Goal: Information Seeking & Learning: Learn about a topic

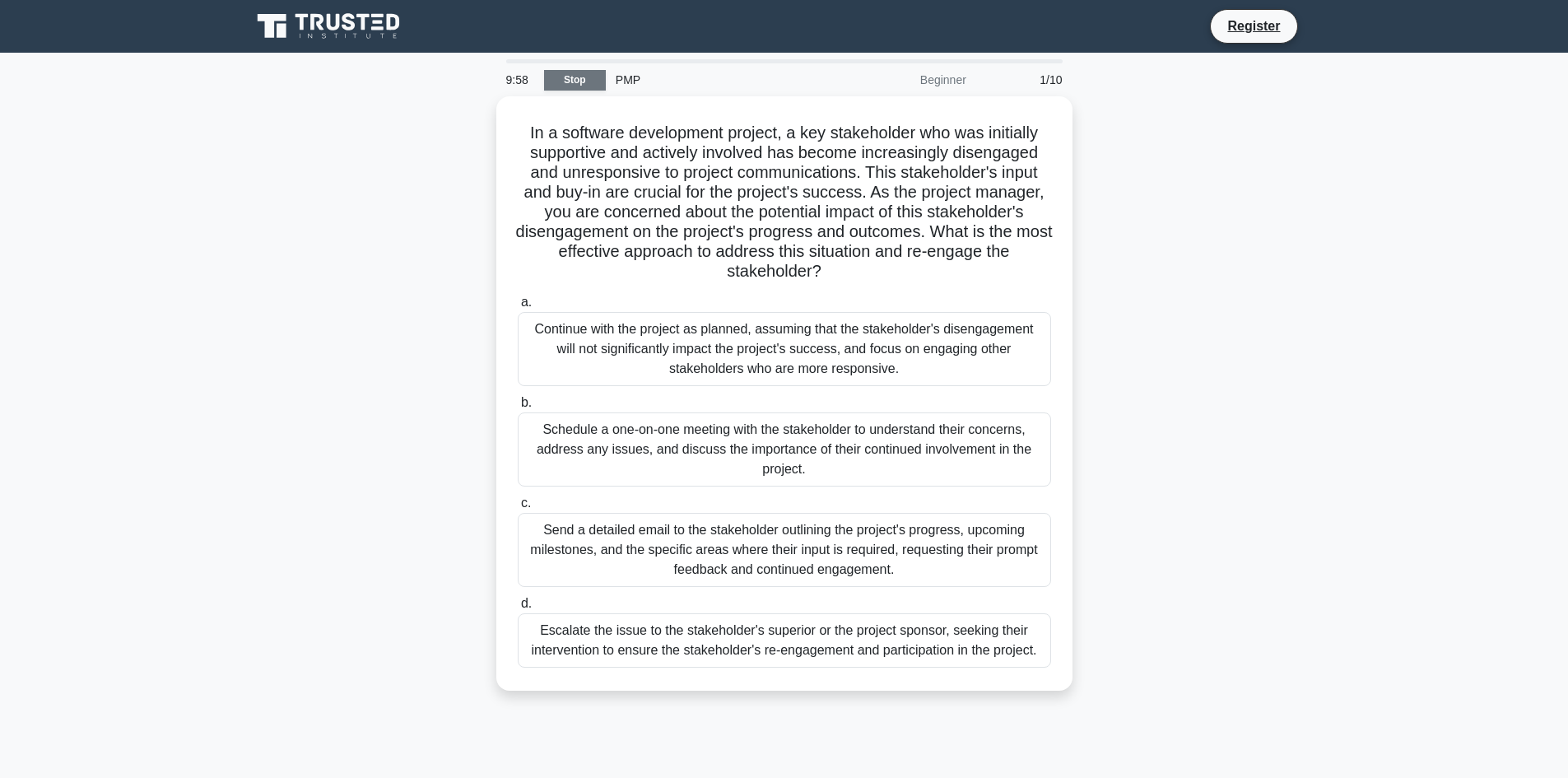
click at [585, 84] on link "Stop" at bounding box center [575, 80] width 61 height 21
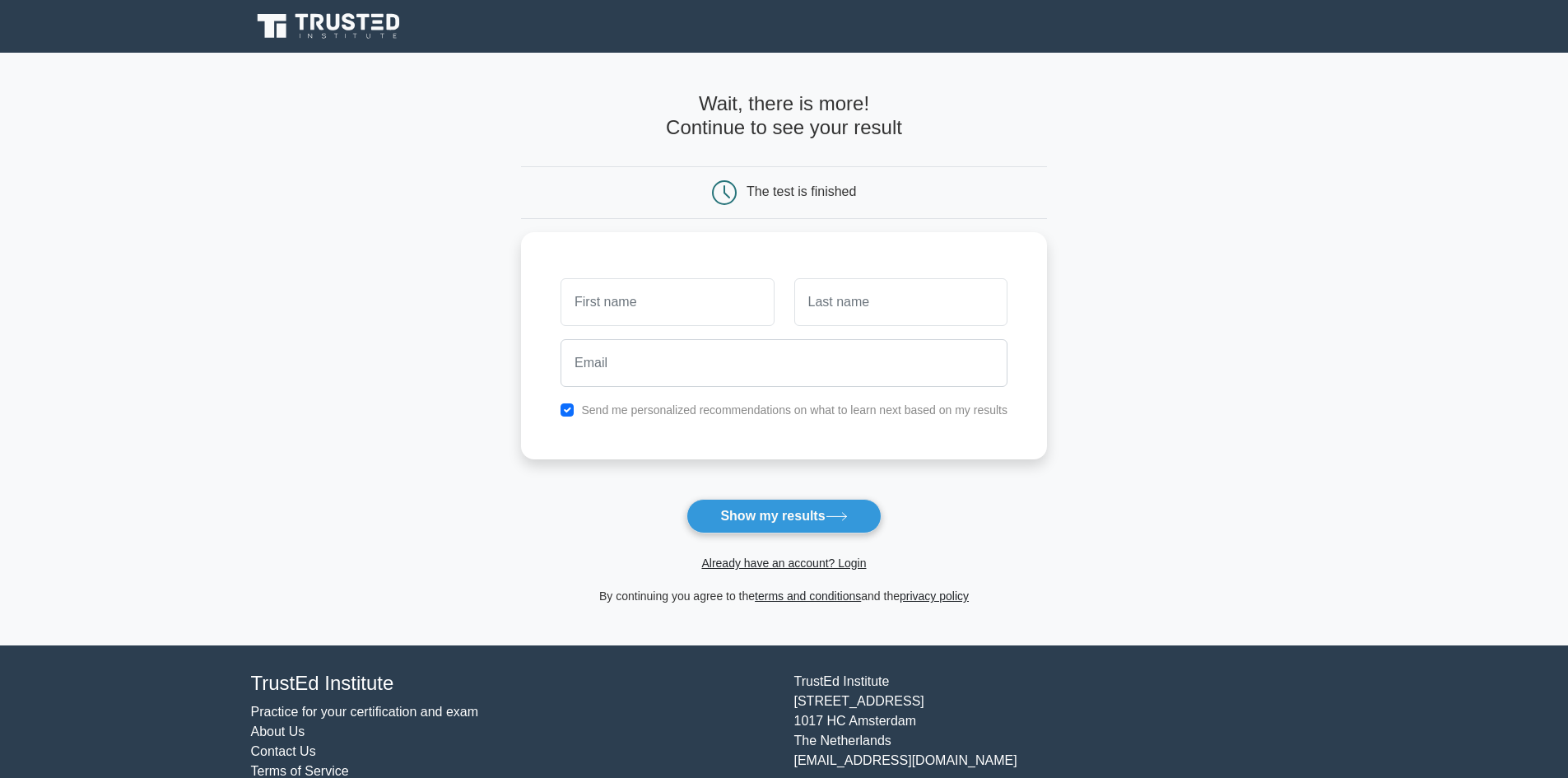
click at [349, 22] on icon at bounding box center [348, 22] width 13 height 17
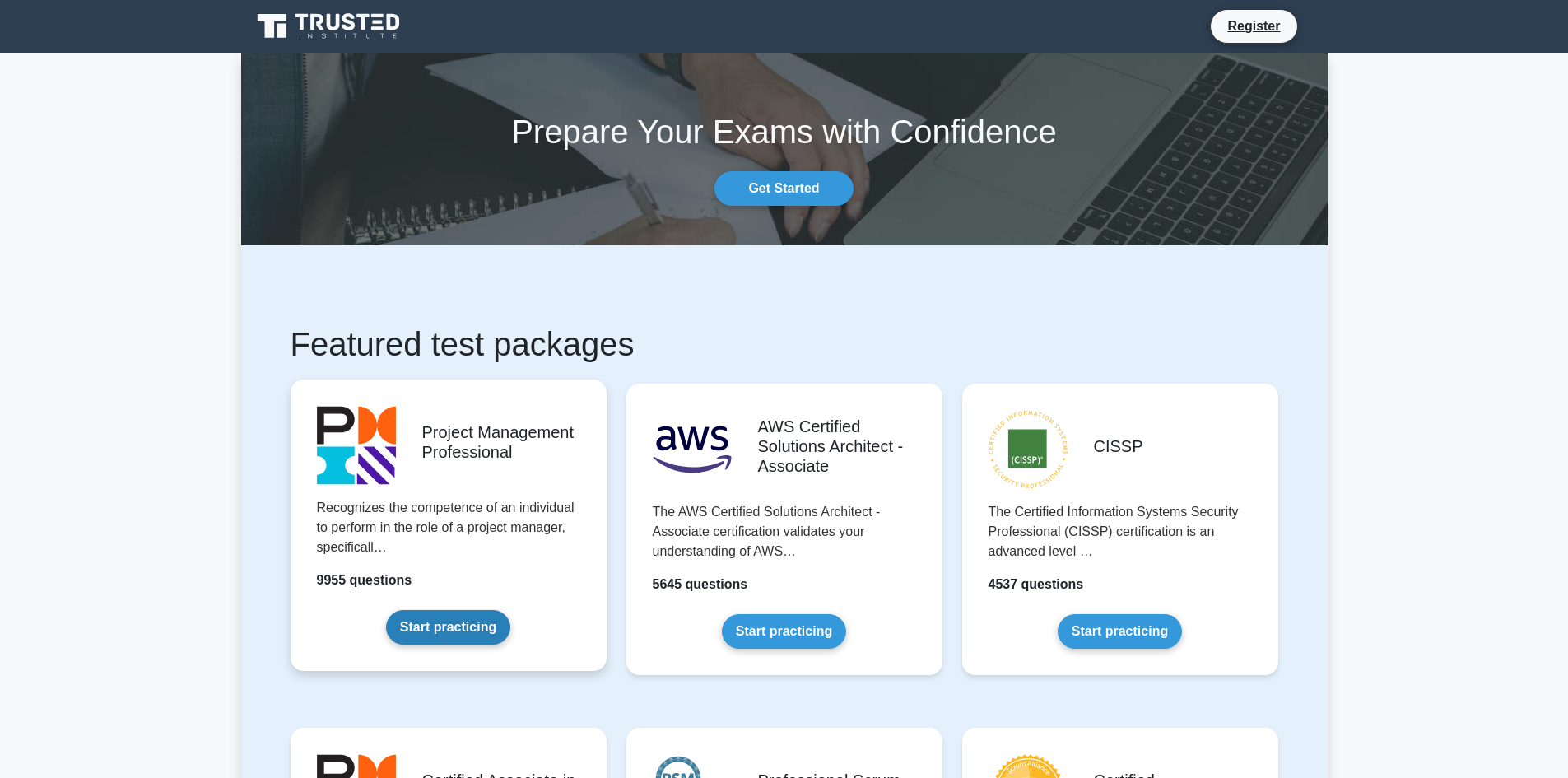
click at [444, 617] on link "Start practicing" at bounding box center [448, 628] width 124 height 35
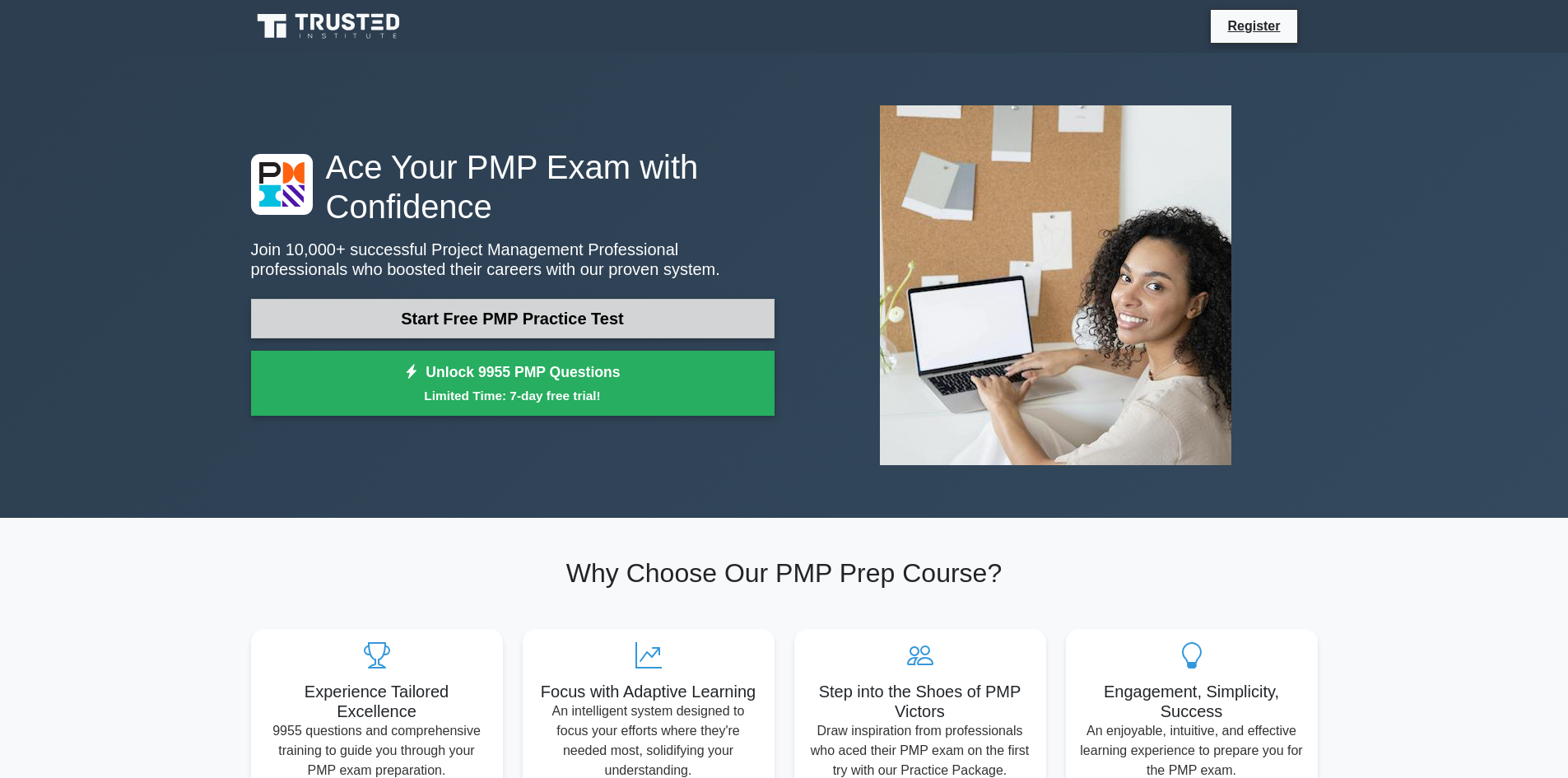
click at [520, 318] on link "Start Free PMP Practice Test" at bounding box center [513, 319] width 524 height 40
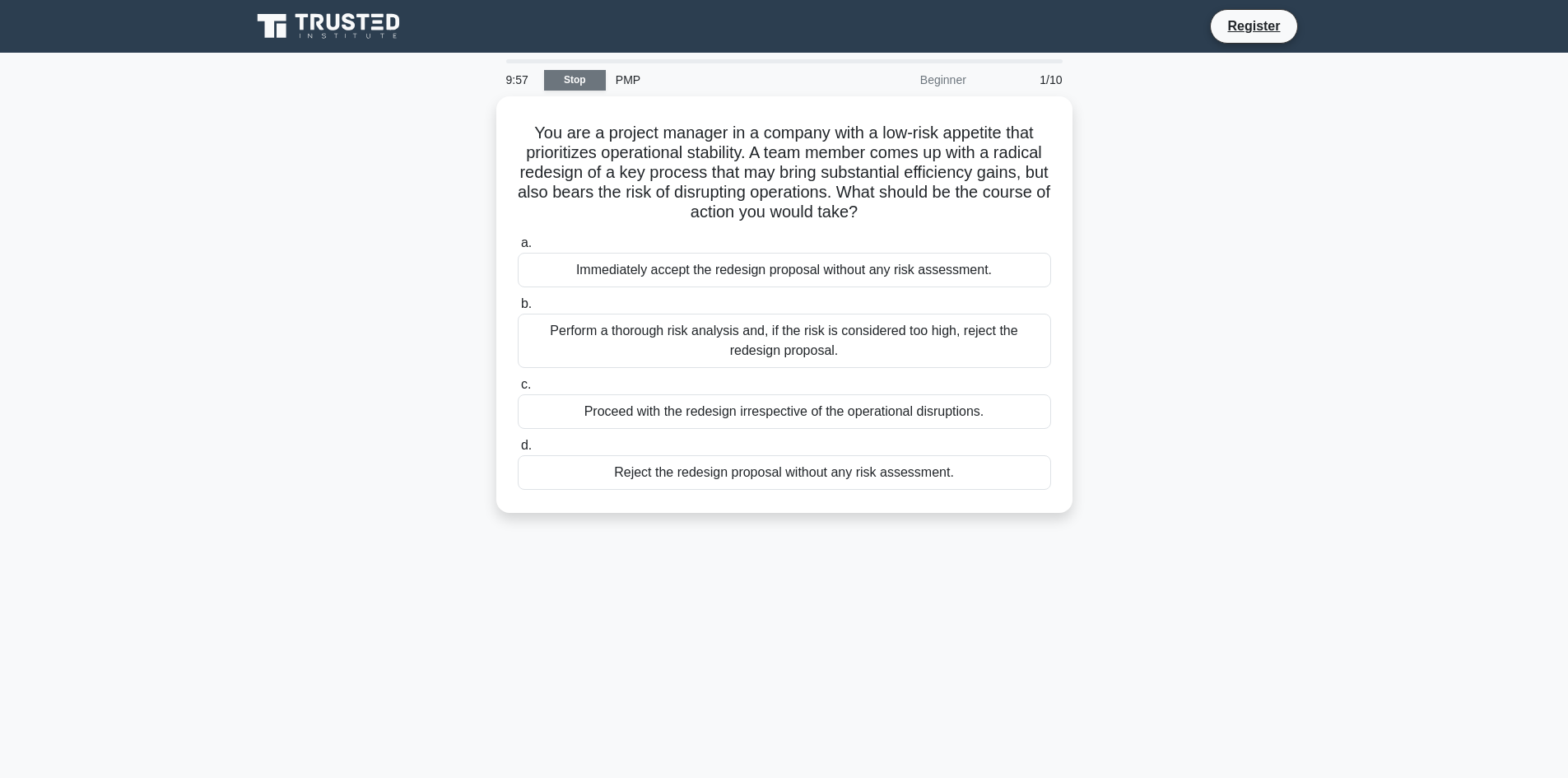
click at [592, 85] on link "Stop" at bounding box center [575, 80] width 61 height 21
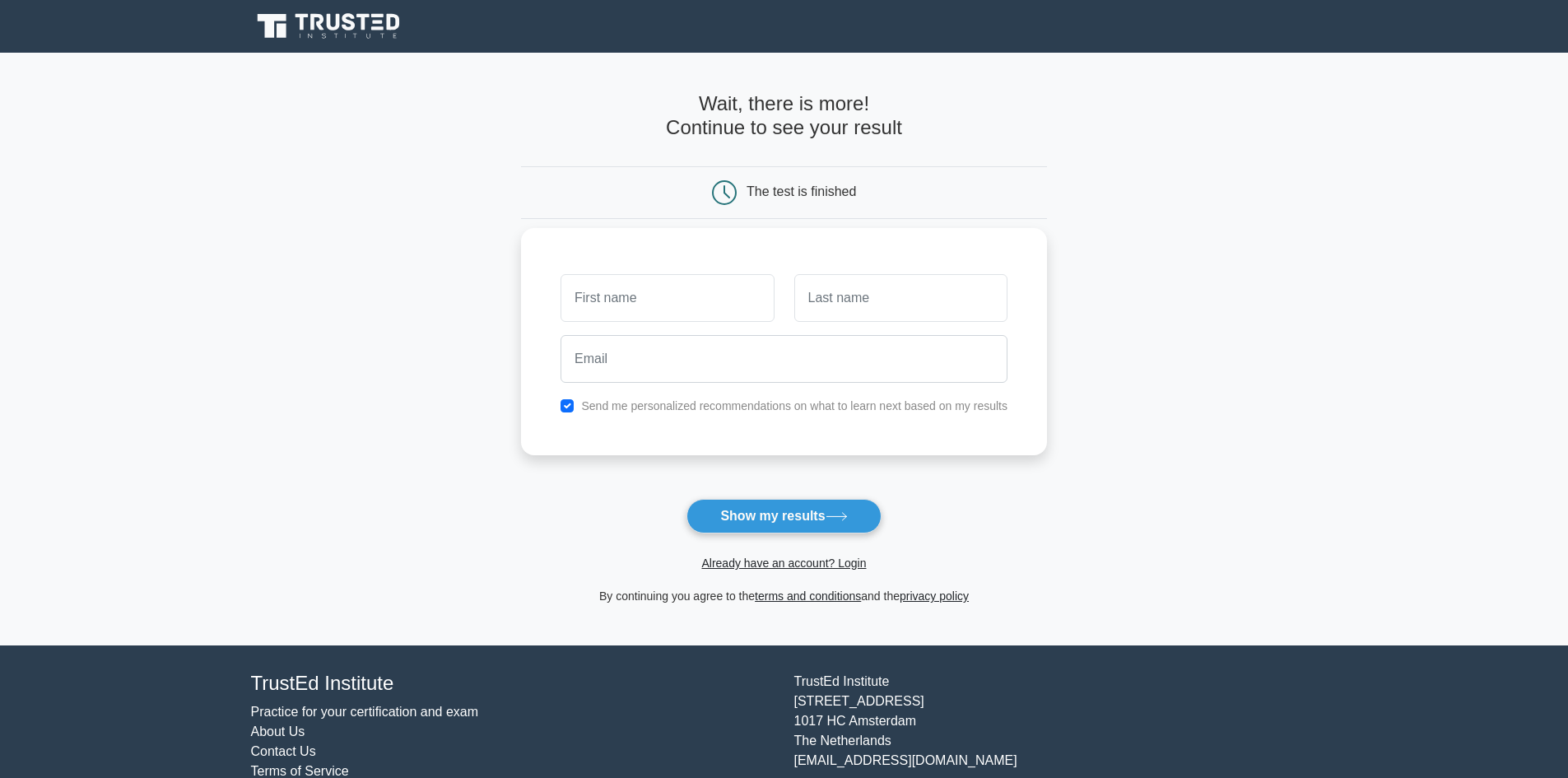
click at [647, 305] on input "text" at bounding box center [667, 297] width 213 height 48
click at [777, 559] on link "Already have an account? Login" at bounding box center [784, 563] width 165 height 13
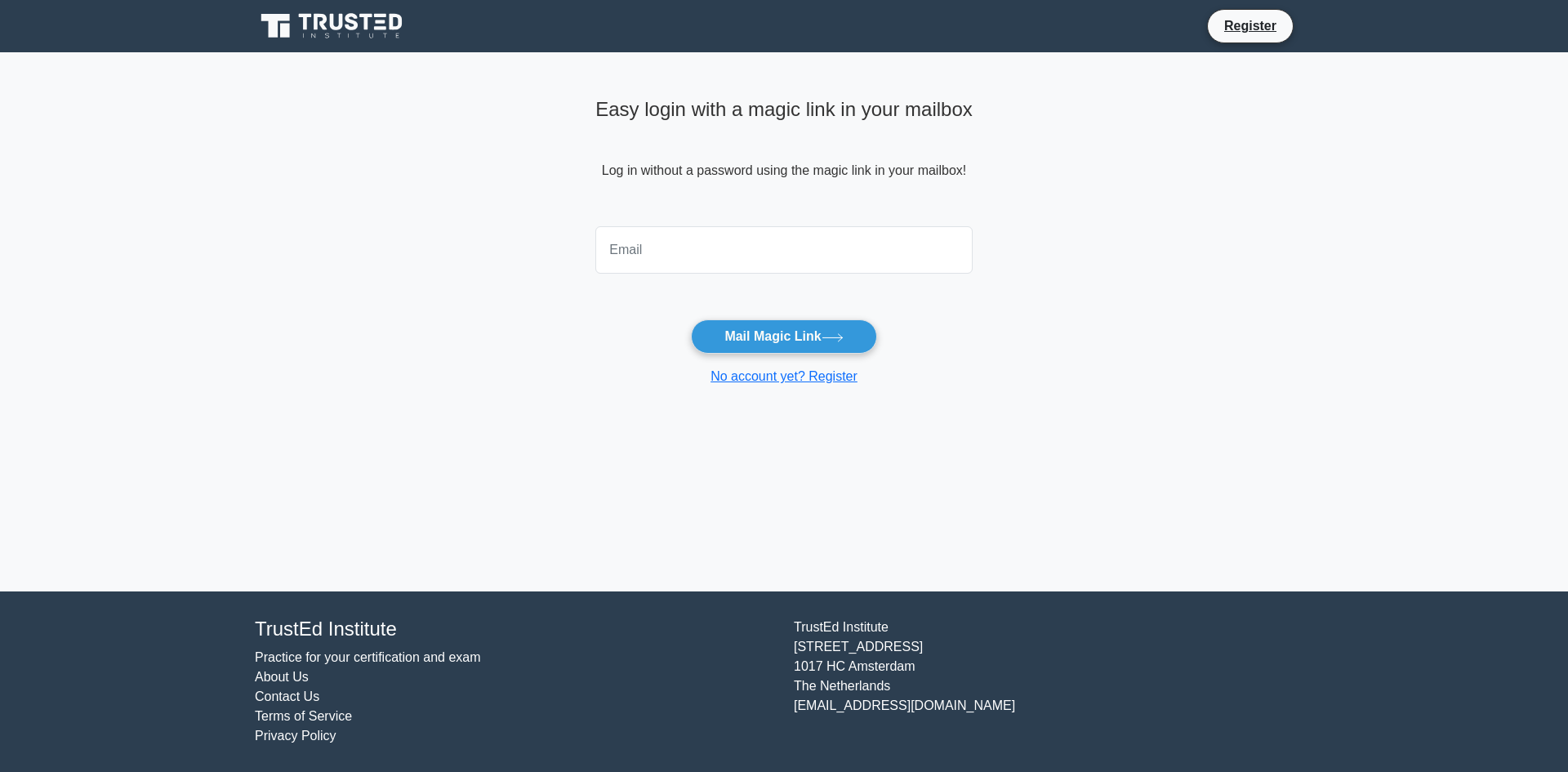
click at [630, 249] on input "email" at bounding box center [784, 250] width 377 height 47
type input "[PERSON_NAME][EMAIL_ADDRESS][DOMAIN_NAME]"
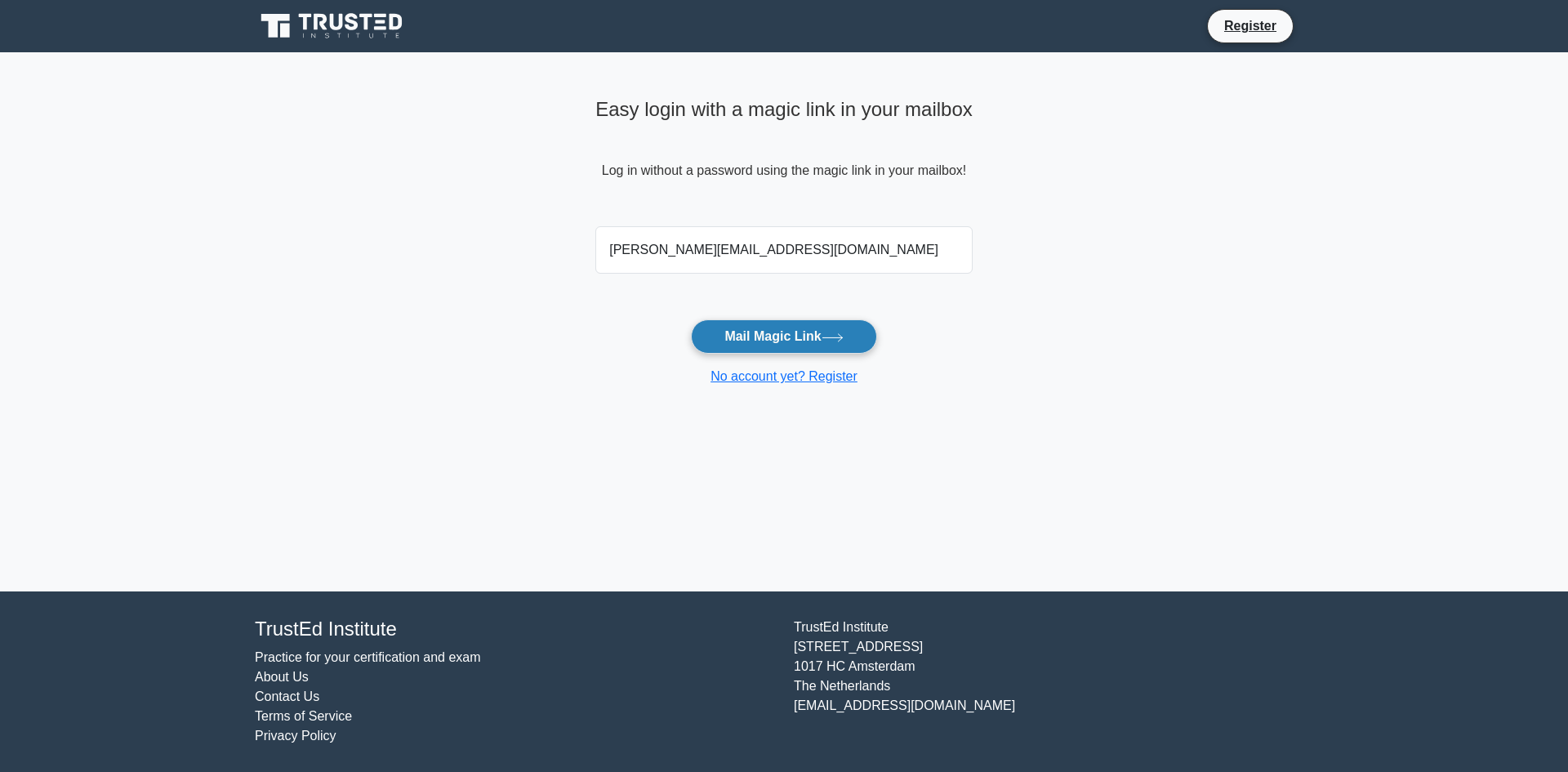
click at [787, 333] on button "Mail Magic Link" at bounding box center [784, 337] width 185 height 34
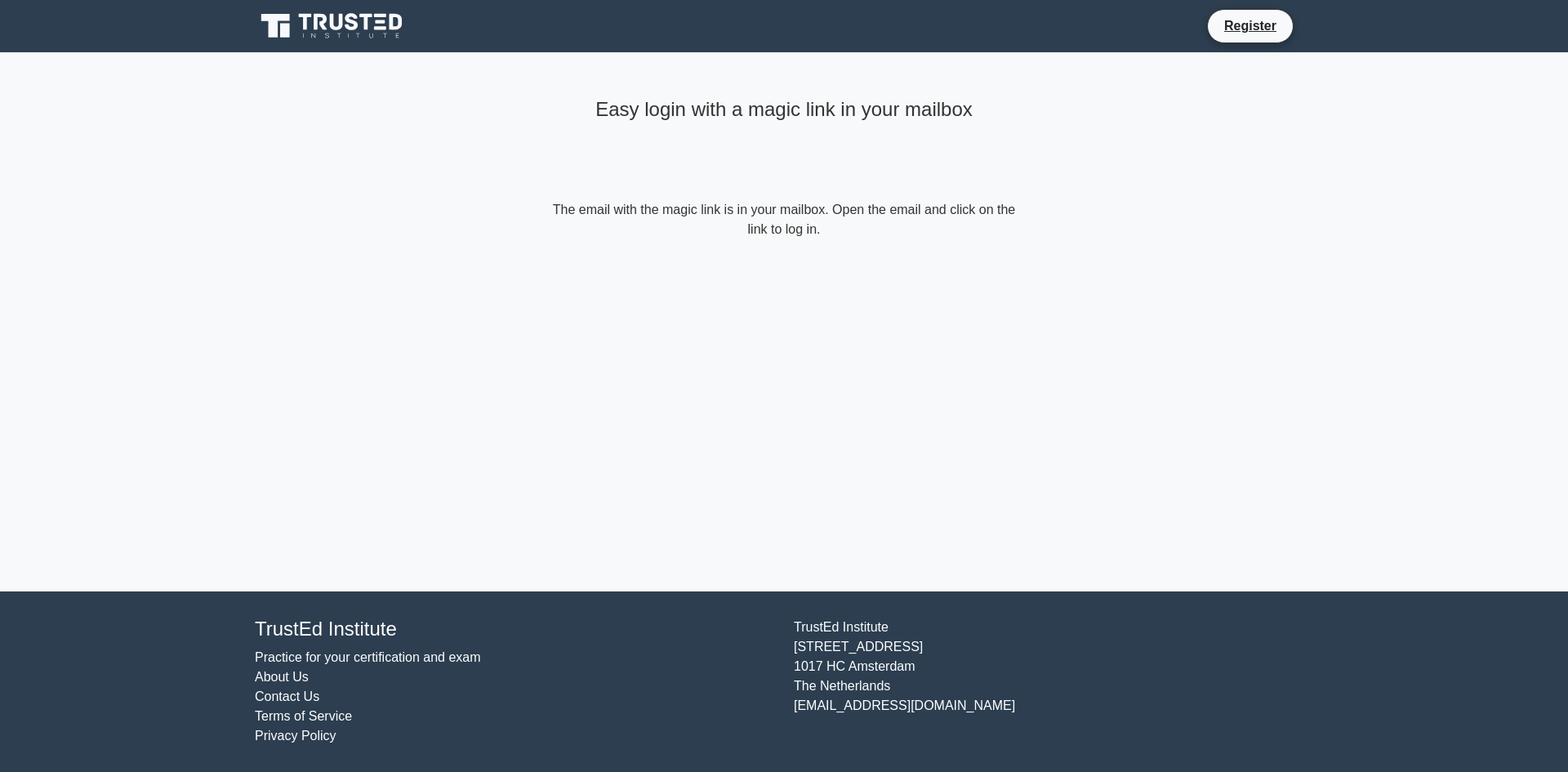
click at [309, 43] on link at bounding box center [333, 27] width 157 height 39
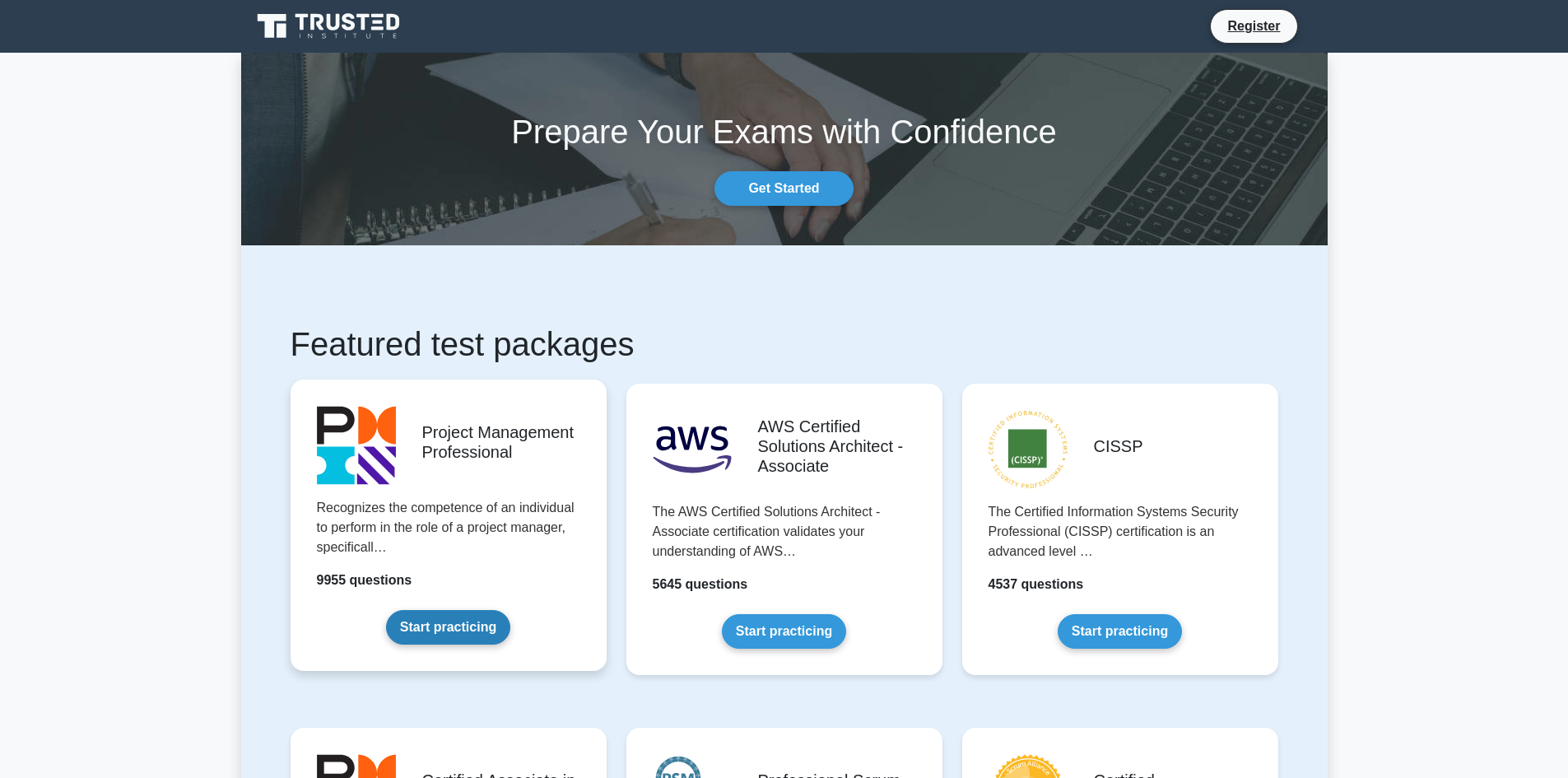
click at [442, 619] on link "Start practicing" at bounding box center [448, 628] width 124 height 35
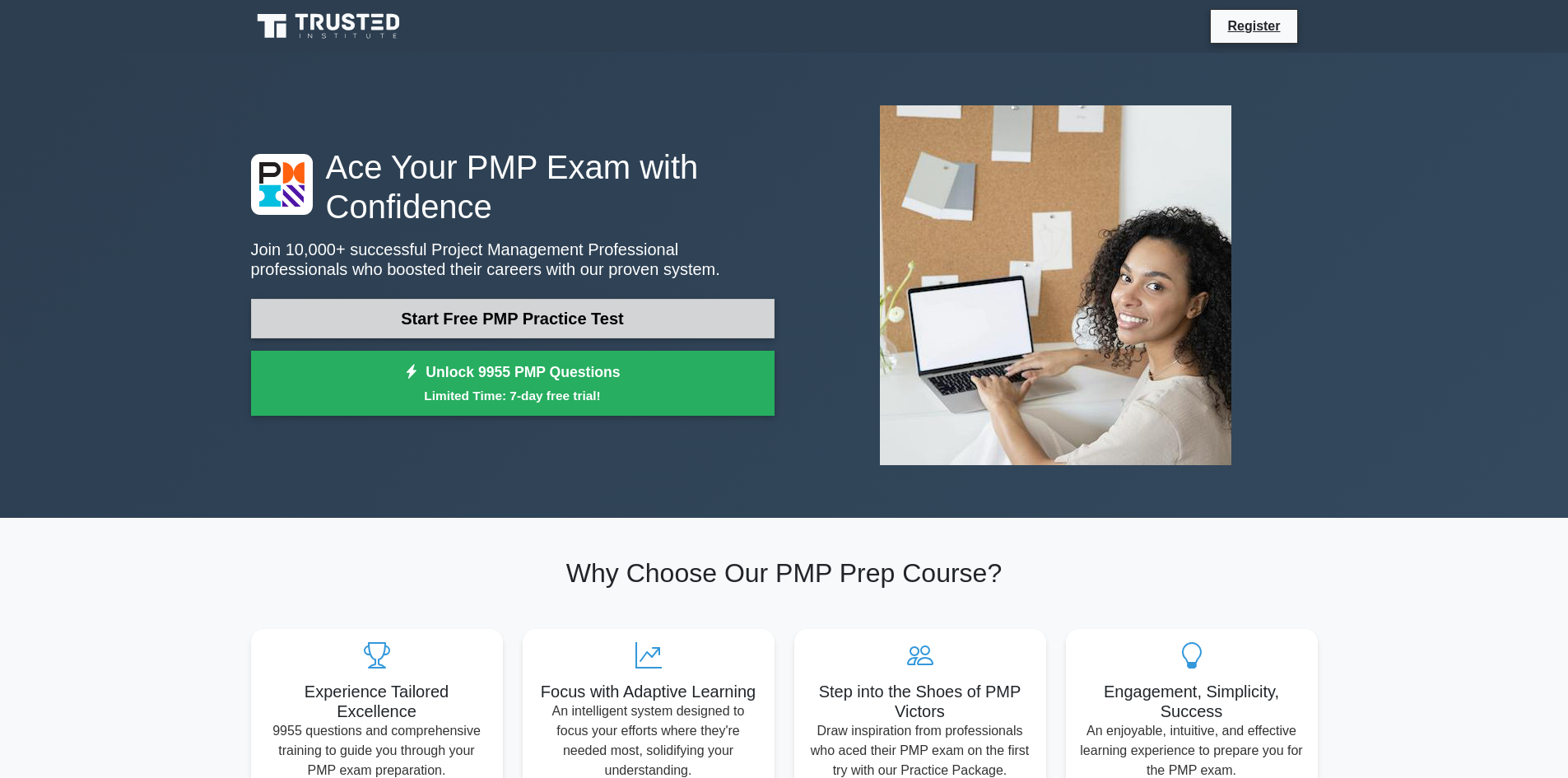
click at [495, 321] on link "Start Free PMP Practice Test" at bounding box center [513, 319] width 524 height 40
